Goal: Check status: Check status

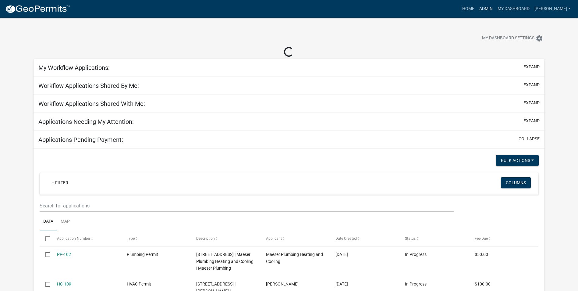
click at [495, 11] on link "Admin" at bounding box center [486, 9] width 18 height 12
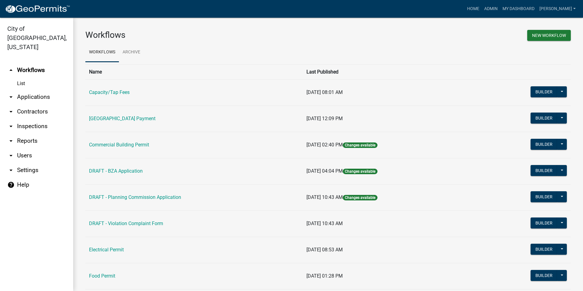
click at [32, 90] on link "arrow_drop_down Applications" at bounding box center [36, 97] width 73 height 15
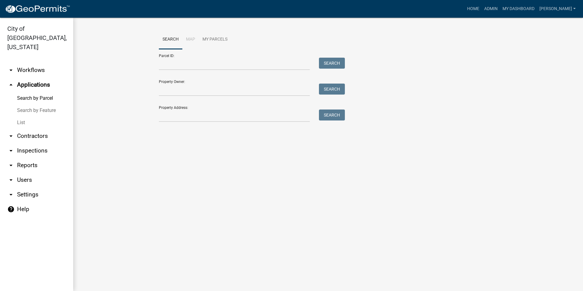
click at [21, 116] on link "List" at bounding box center [36, 122] width 73 height 12
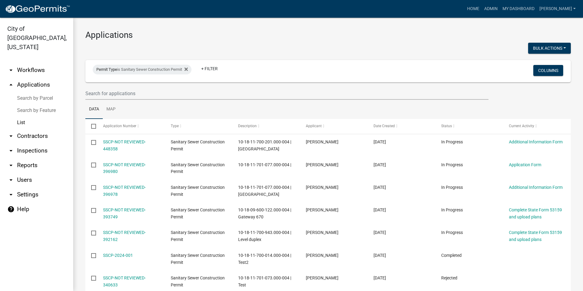
click at [23, 104] on link "Search by Feature" at bounding box center [36, 110] width 73 height 12
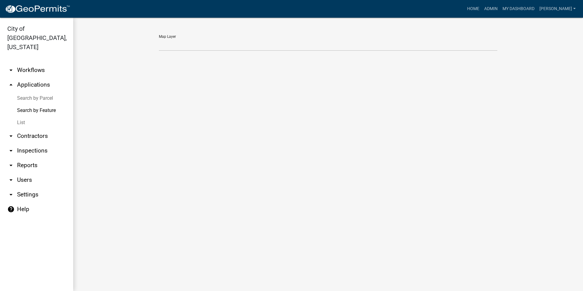
click at [52, 92] on link "Search by Parcel" at bounding box center [36, 98] width 73 height 12
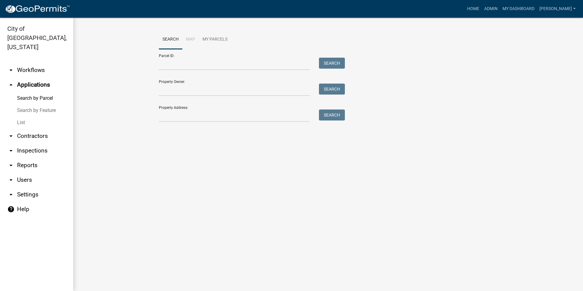
click at [24, 77] on link "arrow_drop_up Applications" at bounding box center [36, 84] width 73 height 15
click at [15, 63] on link "arrow_drop_down Workflows" at bounding box center [36, 70] width 73 height 15
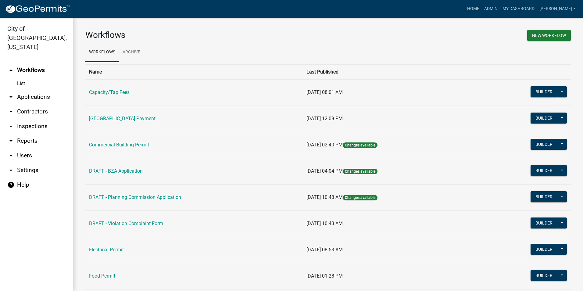
click at [19, 77] on link "List" at bounding box center [36, 83] width 73 height 12
click at [107, 93] on link "Capacity/Tap Fees" at bounding box center [109, 92] width 41 height 6
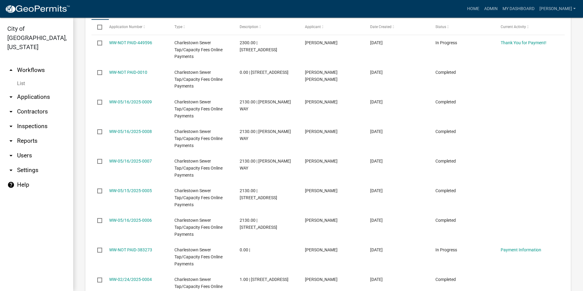
scroll to position [418, 0]
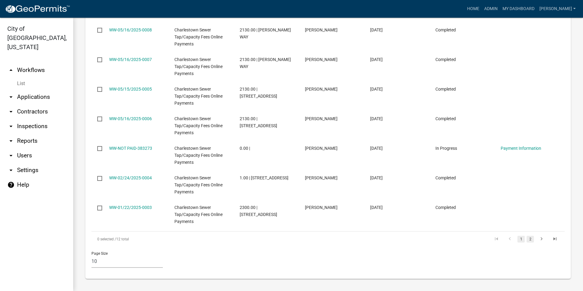
click at [527, 240] on link "2" at bounding box center [530, 239] width 7 height 7
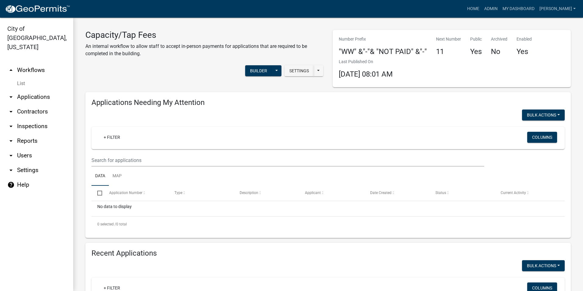
click at [23, 77] on link "List" at bounding box center [36, 83] width 73 height 12
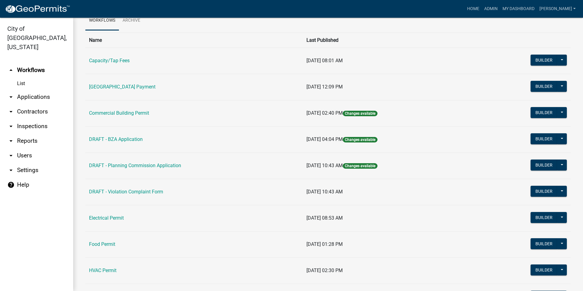
scroll to position [61, 0]
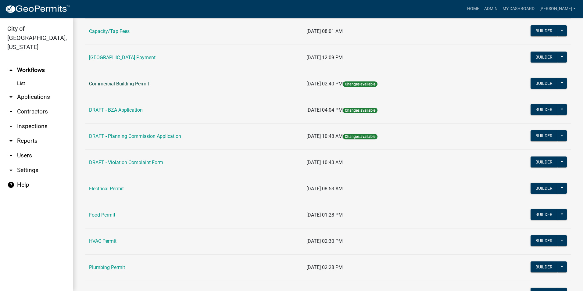
click at [113, 85] on link "Commercial Building Permit" at bounding box center [119, 84] width 60 height 6
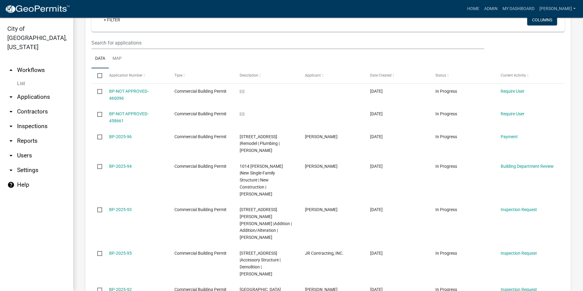
scroll to position [213, 0]
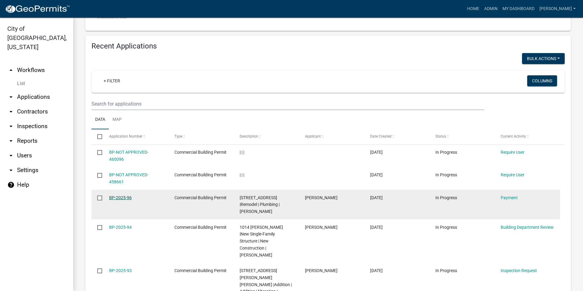
click at [123, 195] on link "BP-2025-96" at bounding box center [120, 197] width 23 height 5
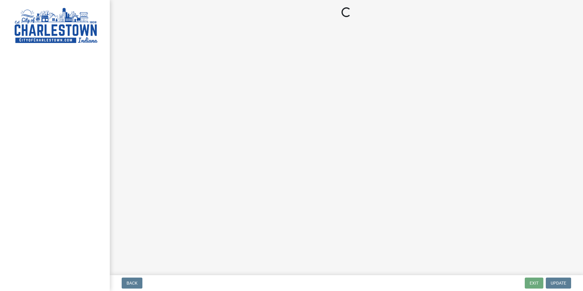
select select "3: 3"
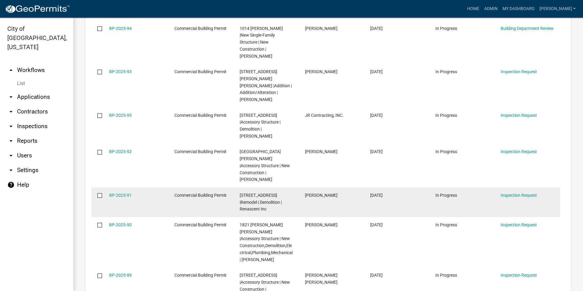
scroll to position [424, 0]
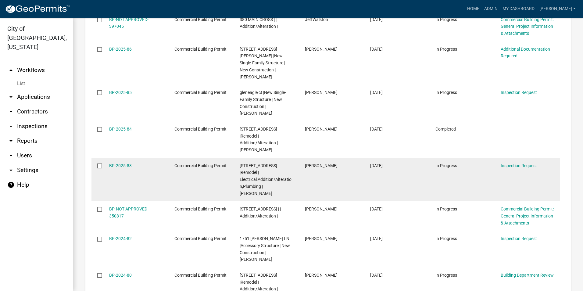
scroll to position [473, 0]
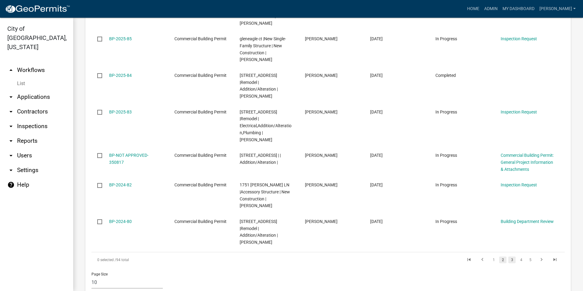
click at [508, 256] on link "3" at bounding box center [511, 259] width 7 height 7
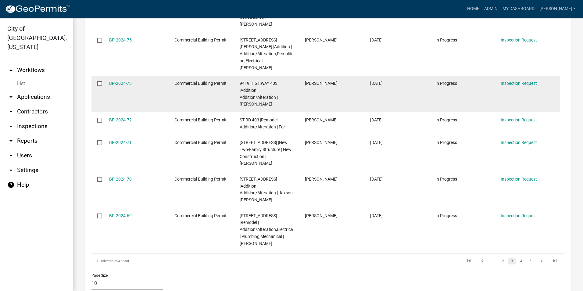
scroll to position [466, 0]
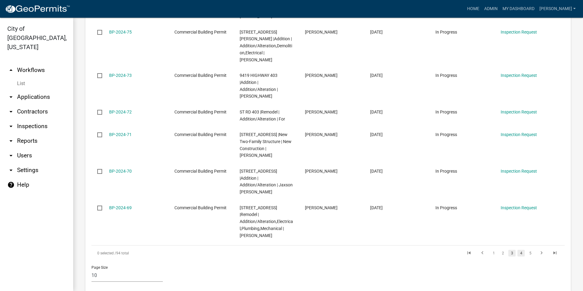
click at [519, 250] on link "4" at bounding box center [520, 253] width 7 height 7
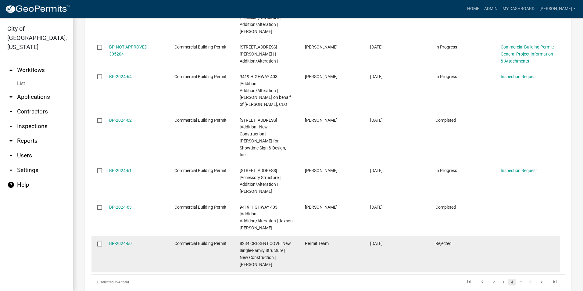
scroll to position [487, 0]
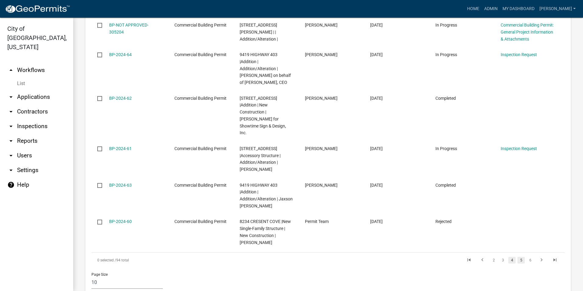
click at [517, 257] on link "5" at bounding box center [520, 260] width 7 height 7
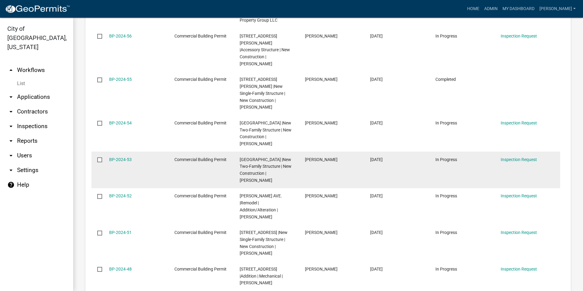
scroll to position [501, 0]
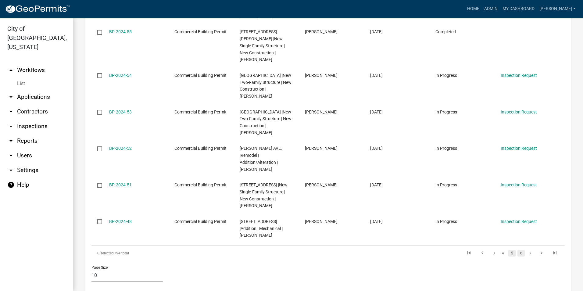
click at [517, 250] on link "6" at bounding box center [520, 253] width 7 height 7
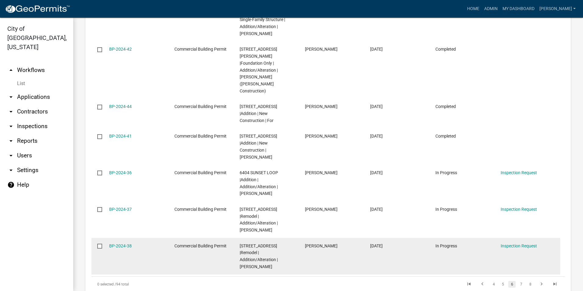
scroll to position [508, 0]
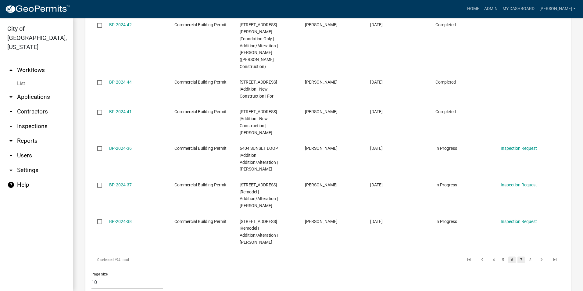
click at [517, 256] on link "7" at bounding box center [520, 259] width 7 height 7
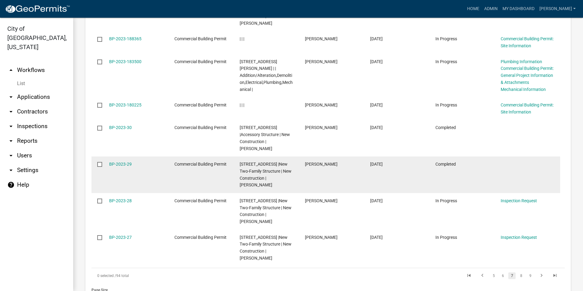
scroll to position [466, 0]
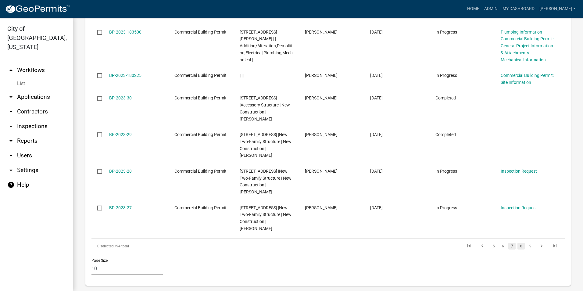
click at [518, 243] on link "8" at bounding box center [520, 246] width 7 height 7
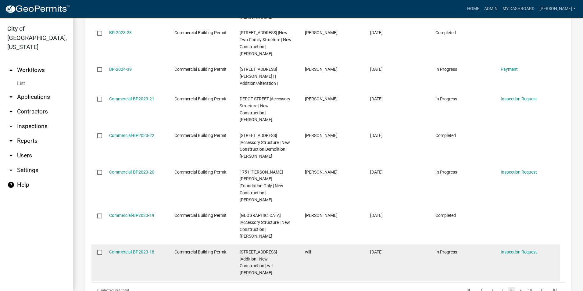
scroll to position [466, 0]
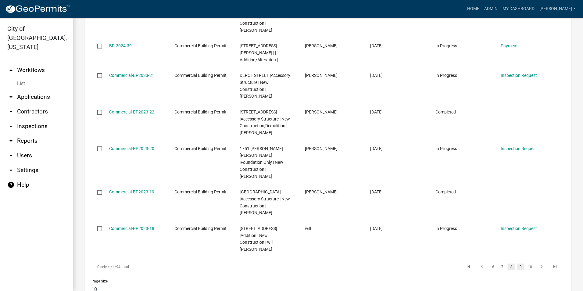
click at [517, 263] on link "9" at bounding box center [520, 266] width 7 height 7
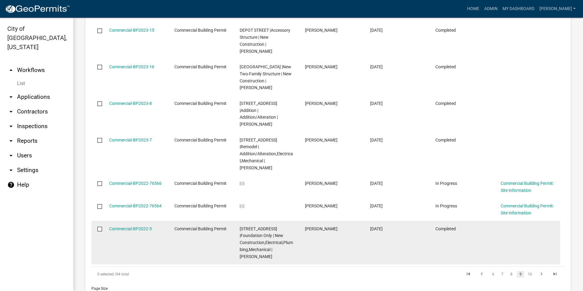
scroll to position [473, 0]
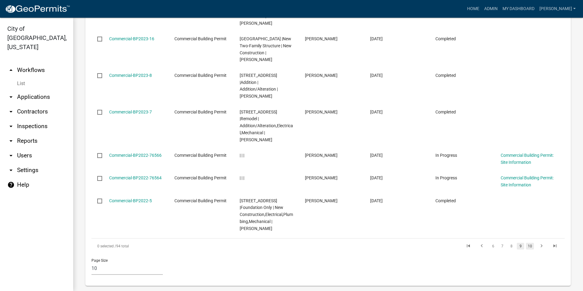
click at [526, 243] on link "10" at bounding box center [530, 246] width 8 height 7
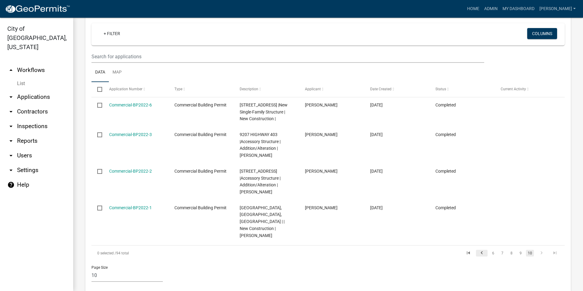
click at [481, 250] on icon "go to previous page" at bounding box center [482, 253] width 8 height 7
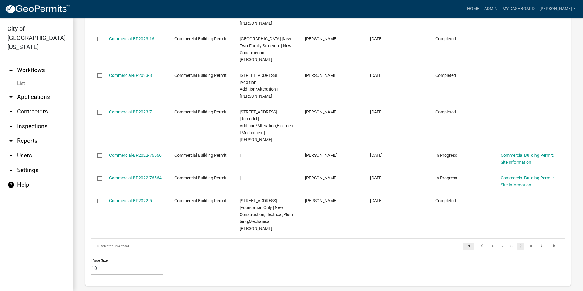
click at [466, 243] on icon "go to first page" at bounding box center [468, 246] width 8 height 7
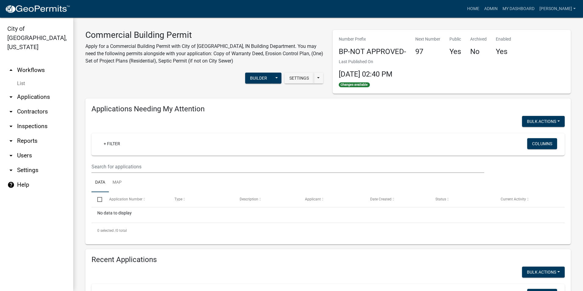
drag, startPoint x: 17, startPoint y: 77, endPoint x: 20, endPoint y: 73, distance: 5.2
click at [17, 77] on link "List" at bounding box center [36, 83] width 73 height 12
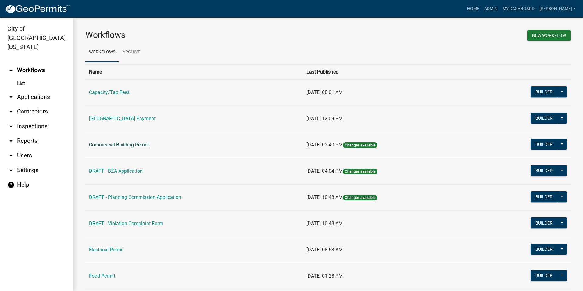
click at [134, 143] on link "Commercial Building Permit" at bounding box center [119, 145] width 60 height 6
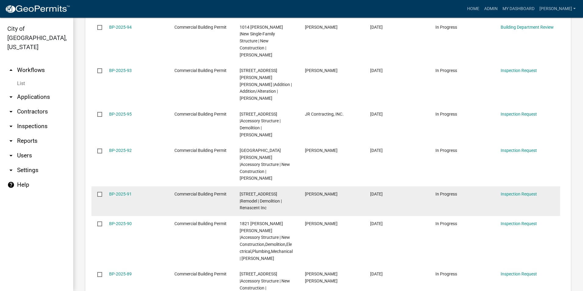
scroll to position [424, 0]
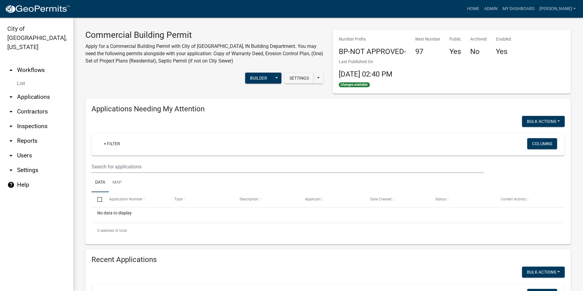
click at [21, 77] on link "List" at bounding box center [36, 83] width 73 height 12
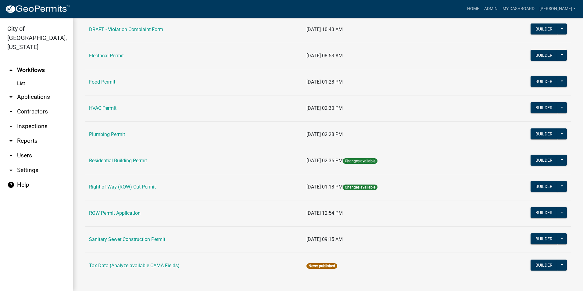
scroll to position [199, 0]
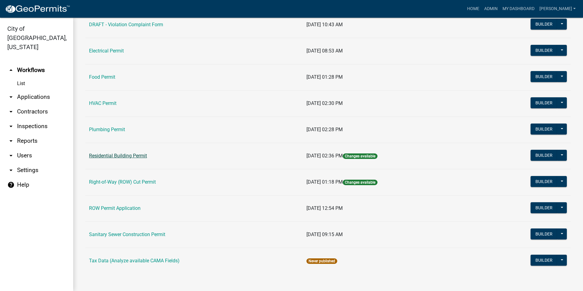
click at [120, 156] on link "Residential Building Permit" at bounding box center [118, 156] width 58 height 6
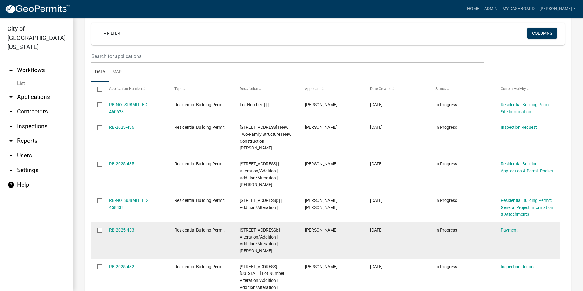
scroll to position [444, 0]
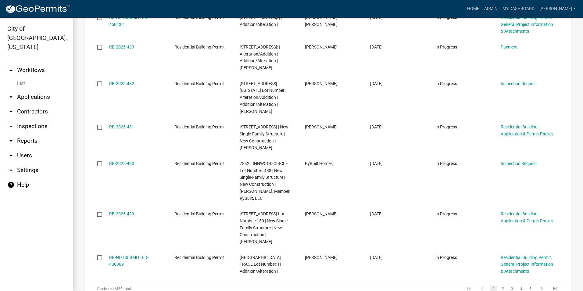
click at [20, 77] on link "List" at bounding box center [36, 83] width 73 height 12
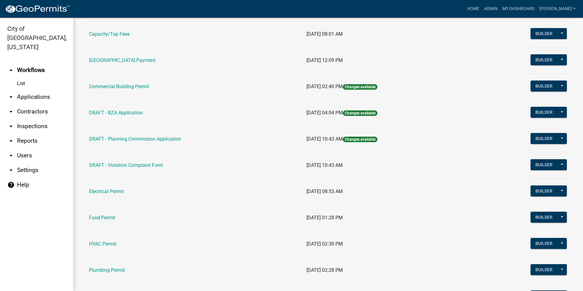
scroll to position [61, 0]
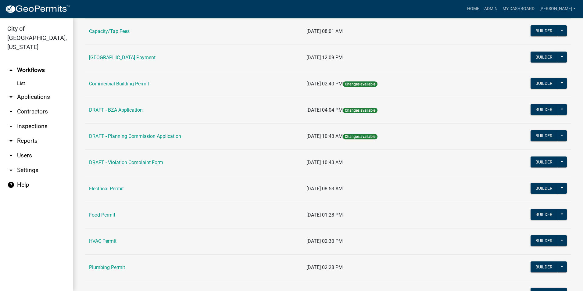
drag, startPoint x: 127, startPoint y: 83, endPoint x: 143, endPoint y: 85, distance: 16.6
click at [127, 83] on link "Commercial Building Permit" at bounding box center [119, 84] width 60 height 6
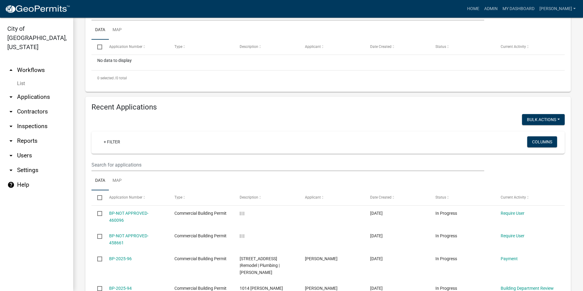
scroll to position [244, 0]
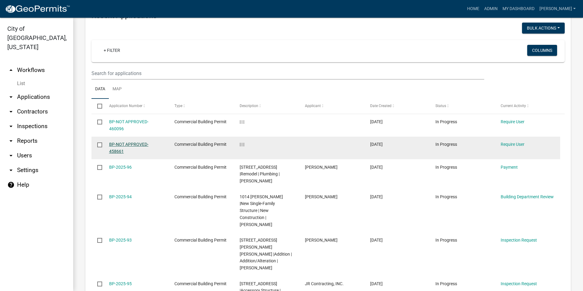
click at [119, 142] on link "BP-NOT APPROVED-458661" at bounding box center [128, 148] width 39 height 12
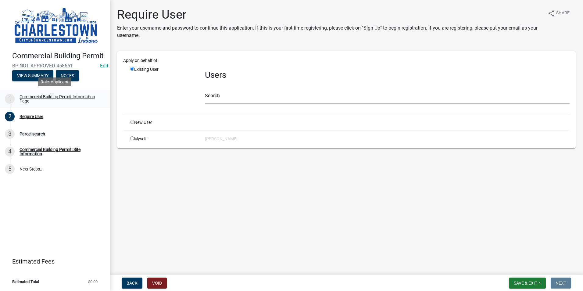
click at [32, 98] on div "Commercial Building Permit Information Page" at bounding box center [60, 99] width 80 height 9
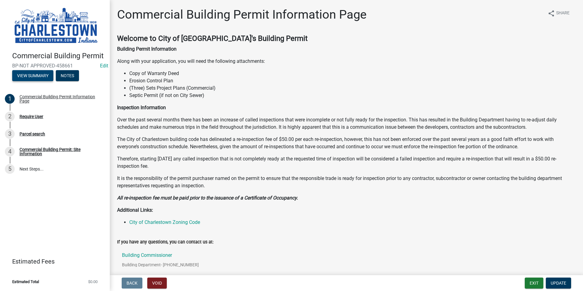
click at [31, 76] on button "View Summary" at bounding box center [32, 75] width 41 height 11
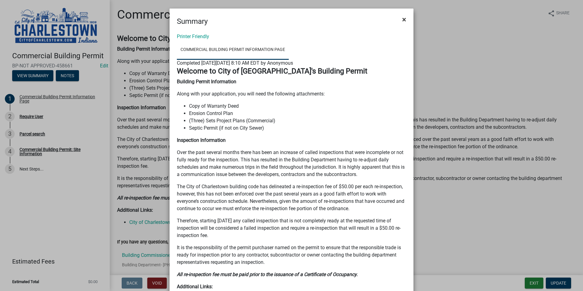
click at [404, 21] on button "×" at bounding box center [404, 19] width 14 height 17
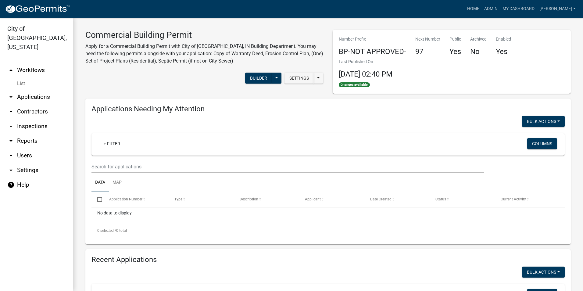
scroll to position [152, 0]
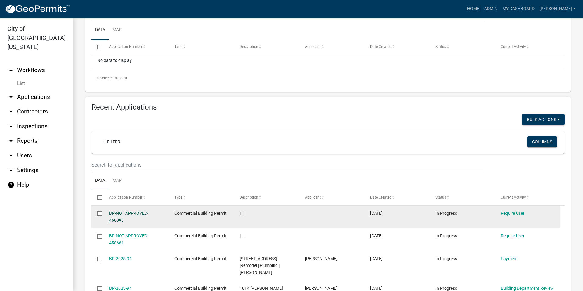
click at [121, 214] on link "BP-NOT APPROVED-460096" at bounding box center [128, 217] width 39 height 12
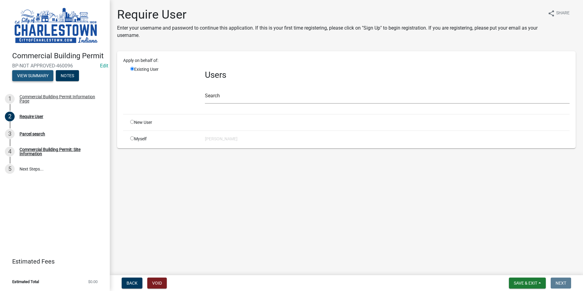
click at [39, 79] on button "View Summary" at bounding box center [32, 75] width 41 height 11
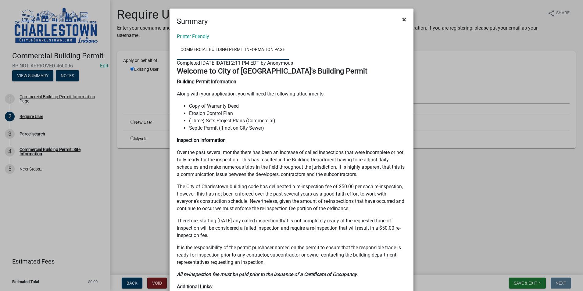
click at [398, 18] on button "×" at bounding box center [404, 19] width 14 height 17
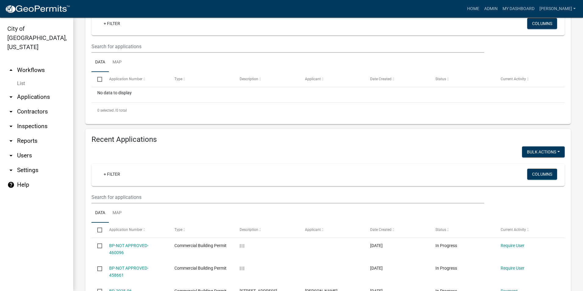
scroll to position [183, 0]
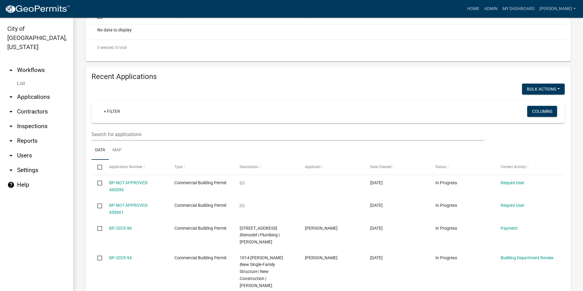
click at [22, 77] on link "List" at bounding box center [36, 83] width 73 height 12
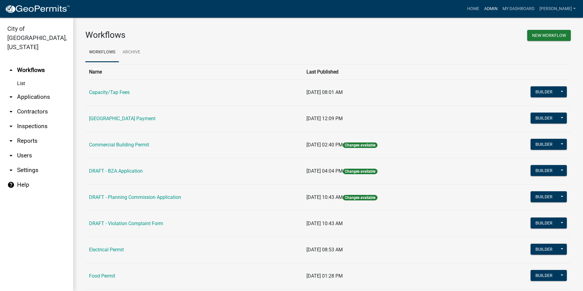
click at [500, 7] on link "Admin" at bounding box center [491, 9] width 18 height 12
click at [12, 152] on icon "arrow_drop_down" at bounding box center [10, 155] width 7 height 7
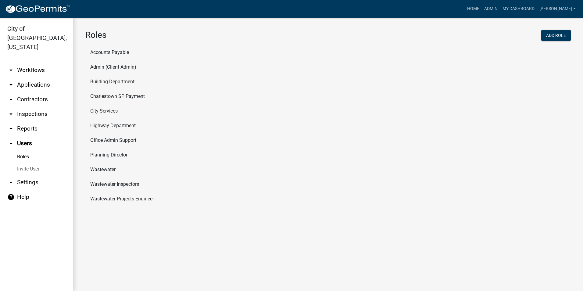
click at [13, 140] on icon "arrow_drop_up" at bounding box center [10, 143] width 7 height 7
click at [12, 125] on icon "arrow_drop_down" at bounding box center [10, 128] width 7 height 7
select select "0: null"
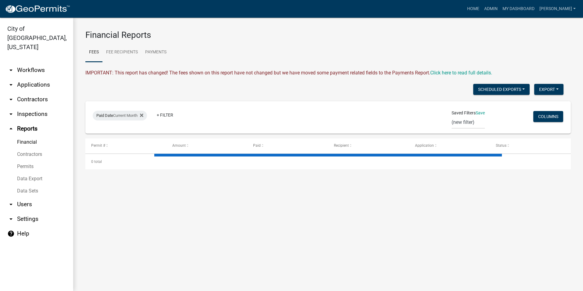
click at [12, 110] on icon "arrow_drop_down" at bounding box center [10, 113] width 7 height 7
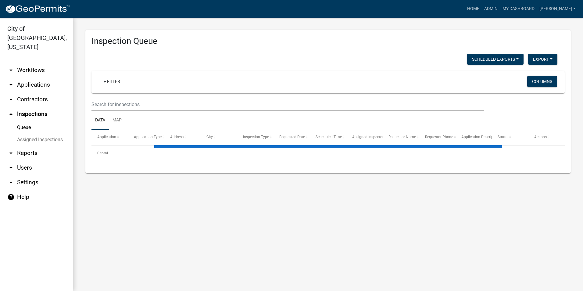
click at [11, 96] on icon "arrow_drop_down" at bounding box center [10, 99] width 7 height 7
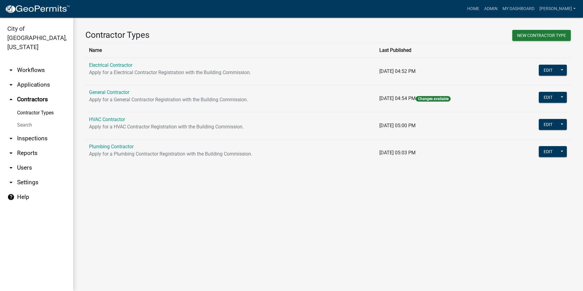
click at [8, 81] on icon "arrow_drop_down" at bounding box center [10, 84] width 7 height 7
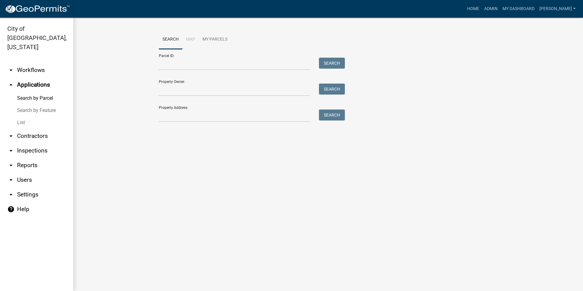
click at [190, 40] on li "Map" at bounding box center [190, 40] width 16 height 20
click at [18, 116] on link "List" at bounding box center [36, 122] width 73 height 12
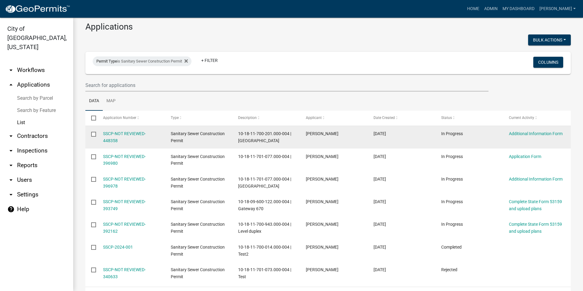
scroll to position [1, 0]
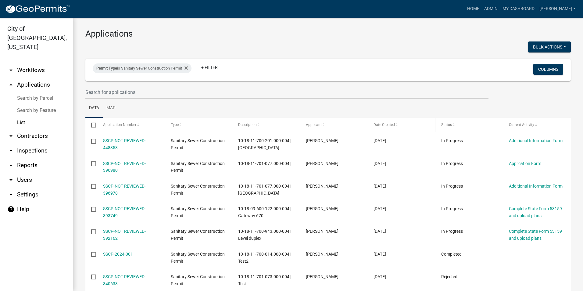
click at [390, 123] on span "Date Created" at bounding box center [383, 125] width 21 height 4
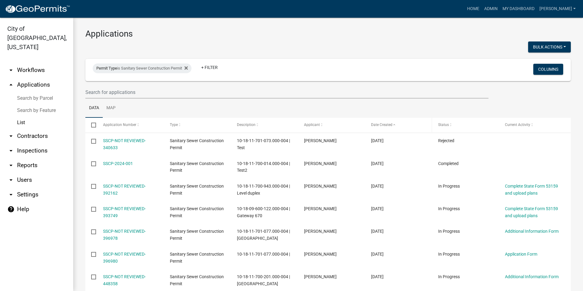
click at [391, 124] on span "Date Created" at bounding box center [381, 125] width 21 height 4
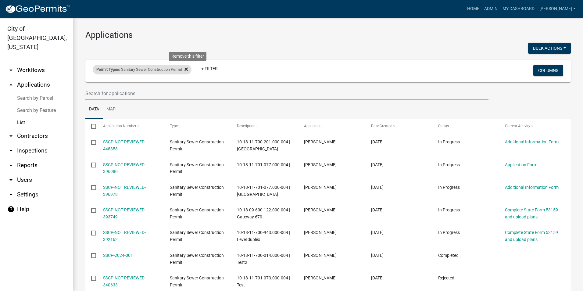
click at [188, 67] on icon at bounding box center [185, 69] width 3 height 5
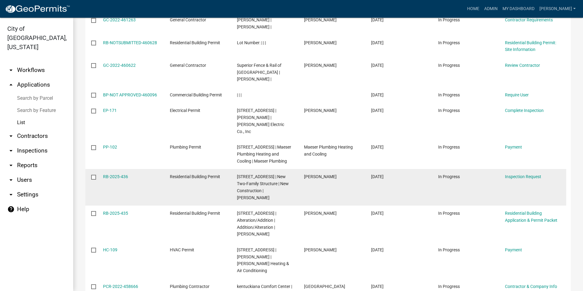
scroll to position [181, 0]
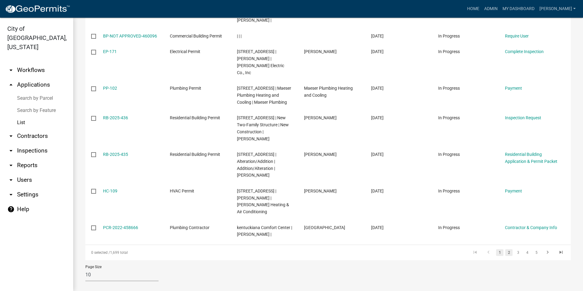
click at [506, 249] on link "2" at bounding box center [508, 252] width 7 height 7
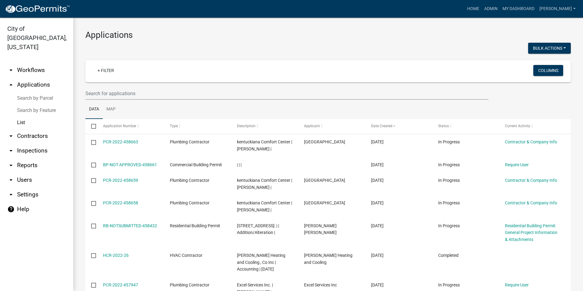
click at [18, 116] on link "List" at bounding box center [36, 122] width 73 height 12
click at [20, 116] on link "List" at bounding box center [36, 122] width 73 height 12
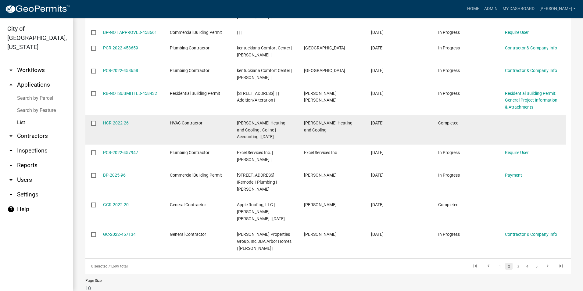
scroll to position [139, 0]
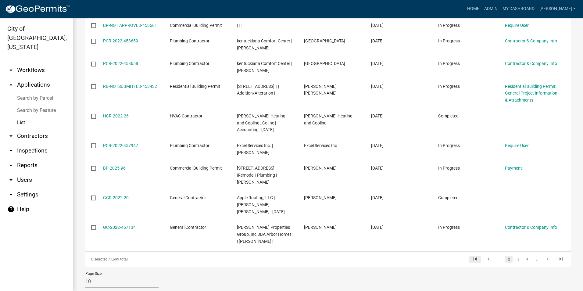
click at [472, 256] on icon "go to first page" at bounding box center [475, 259] width 8 height 7
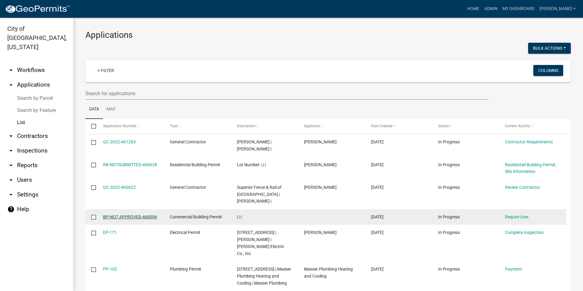
click at [140, 214] on link "BP-NOT APPROVED-460096" at bounding box center [130, 216] width 54 height 5
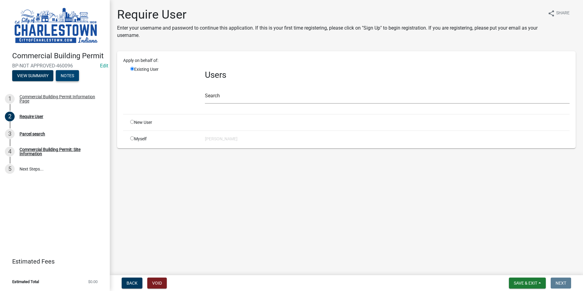
click at [73, 78] on button "Notes" at bounding box center [67, 75] width 23 height 11
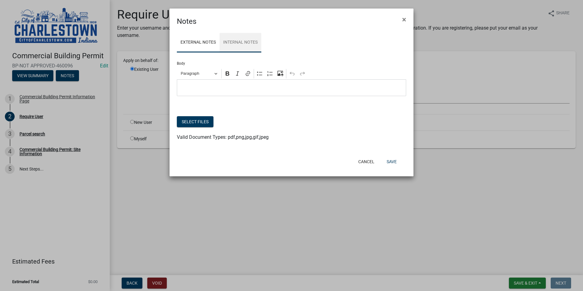
click at [236, 41] on link "Internal Notes" at bounding box center [241, 43] width 42 height 20
click at [399, 18] on button "×" at bounding box center [404, 19] width 14 height 17
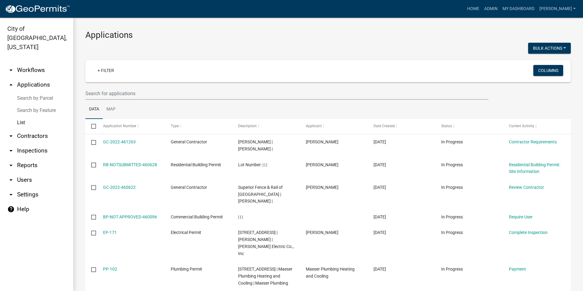
click at [27, 63] on link "arrow_drop_down Workflows" at bounding box center [36, 70] width 73 height 15
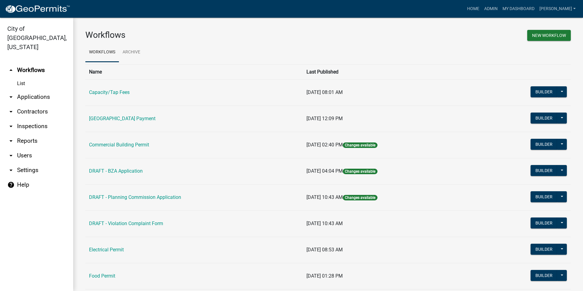
click at [20, 77] on link "List" at bounding box center [36, 83] width 73 height 12
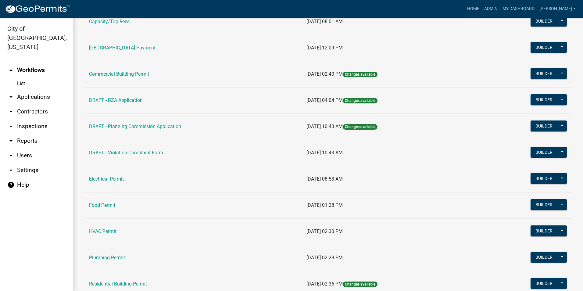
scroll to position [61, 0]
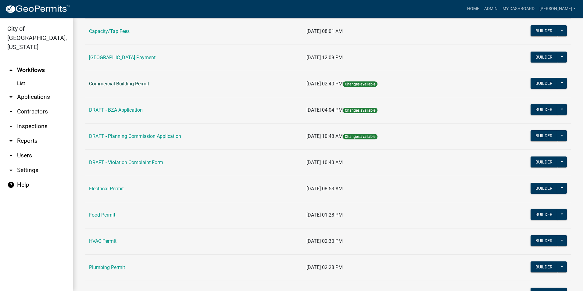
click at [121, 86] on link "Commercial Building Permit" at bounding box center [119, 84] width 60 height 6
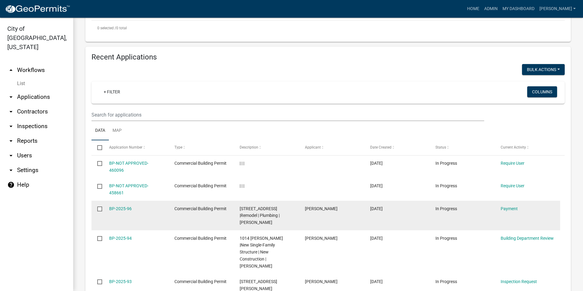
scroll to position [213, 0]
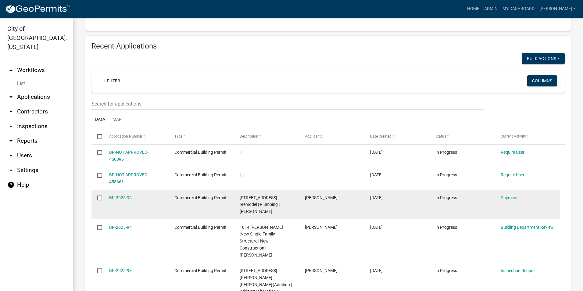
click at [177, 195] on span "Commercial Building Permit" at bounding box center [200, 197] width 52 height 5
click at [108, 190] on datatable-body-cell "BP-2025-96" at bounding box center [135, 205] width 65 height 30
click at [115, 195] on link "BP-2025-96" at bounding box center [120, 197] width 23 height 5
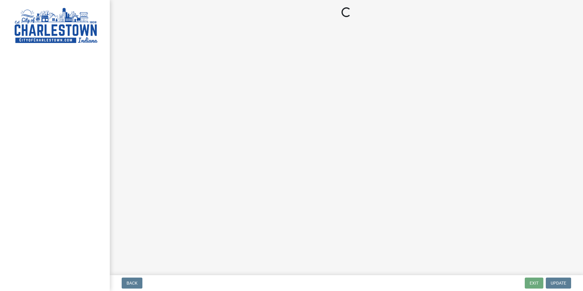
select select "3: 3"
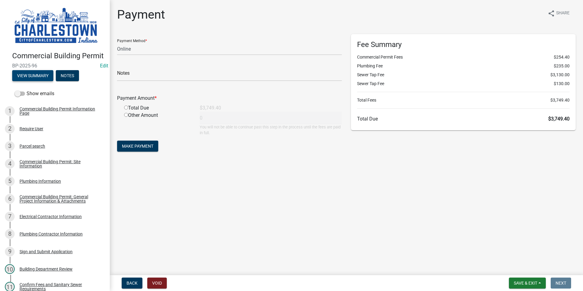
click at [29, 81] on button "View Summary" at bounding box center [32, 75] width 41 height 11
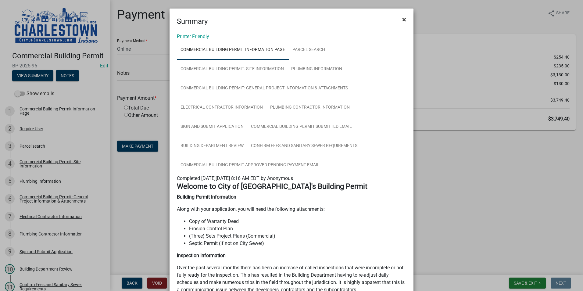
click at [402, 18] on span "×" at bounding box center [404, 19] width 4 height 9
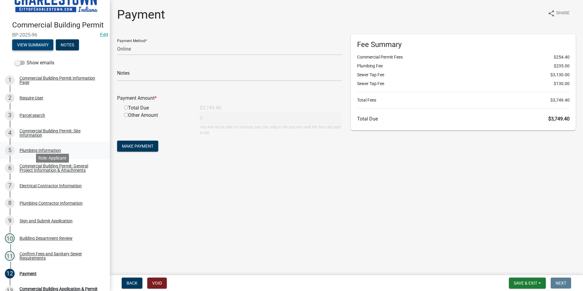
scroll to position [30, 0]
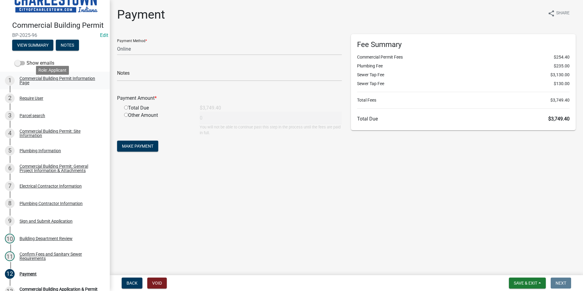
click at [35, 85] on div "Commercial Building Permit Information Page" at bounding box center [60, 80] width 80 height 9
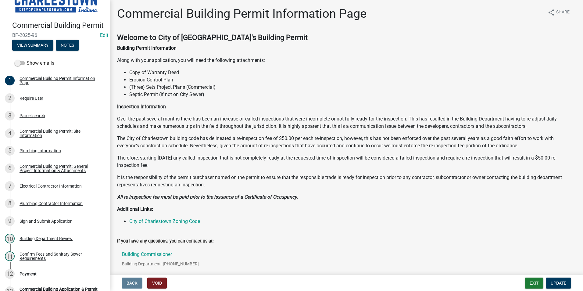
scroll to position [0, 0]
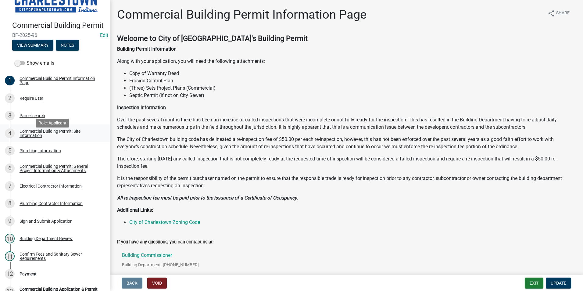
click at [38, 138] on div "Commercial Building Permit: Site Information" at bounding box center [60, 133] width 80 height 9
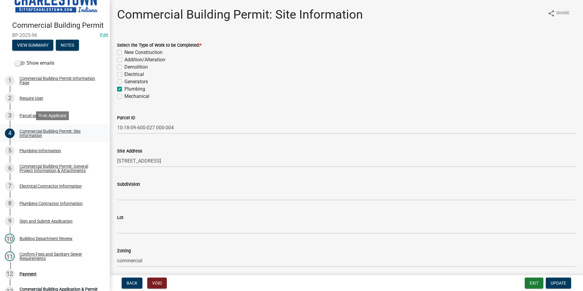
scroll to position [61, 0]
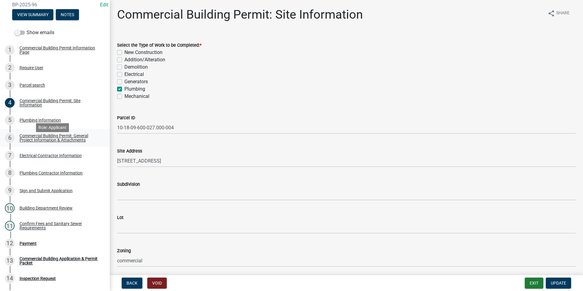
click at [34, 142] on div "Commercial Building Permit: General Project Information & Attachments" at bounding box center [60, 138] width 80 height 9
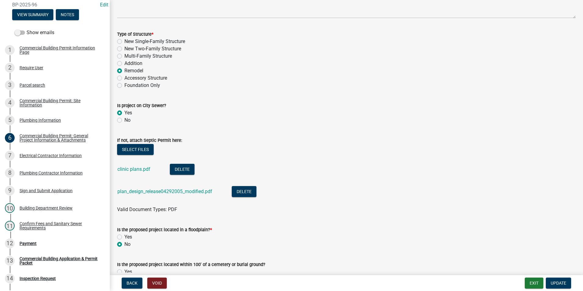
scroll to position [122, 0]
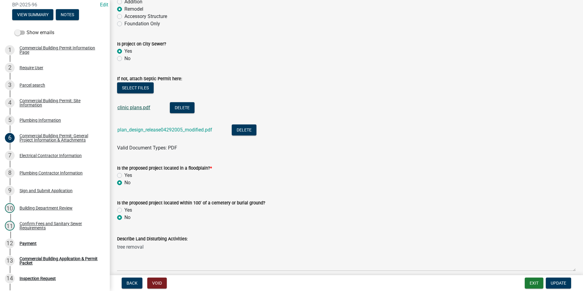
click at [126, 108] on link "clinic plans.pdf" at bounding box center [133, 108] width 33 height 6
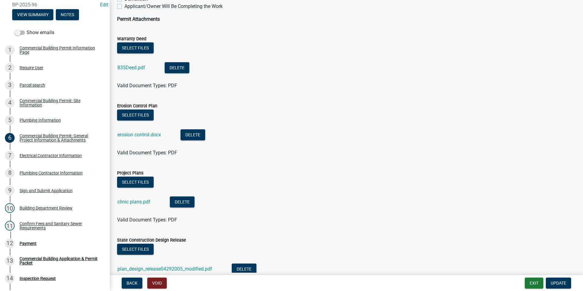
scroll to position [583, 0]
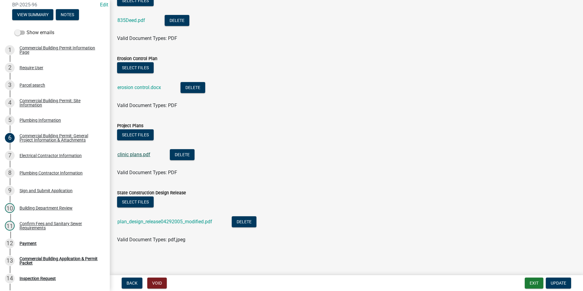
click at [131, 156] on link "clinic plans.pdf" at bounding box center [133, 155] width 33 height 6
click at [159, 221] on link "plan_design_release04292005_modified.pdf" at bounding box center [164, 222] width 95 height 6
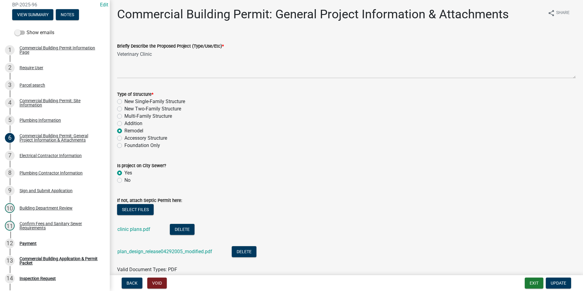
scroll to position [0, 0]
